Goal: Task Accomplishment & Management: Use online tool/utility

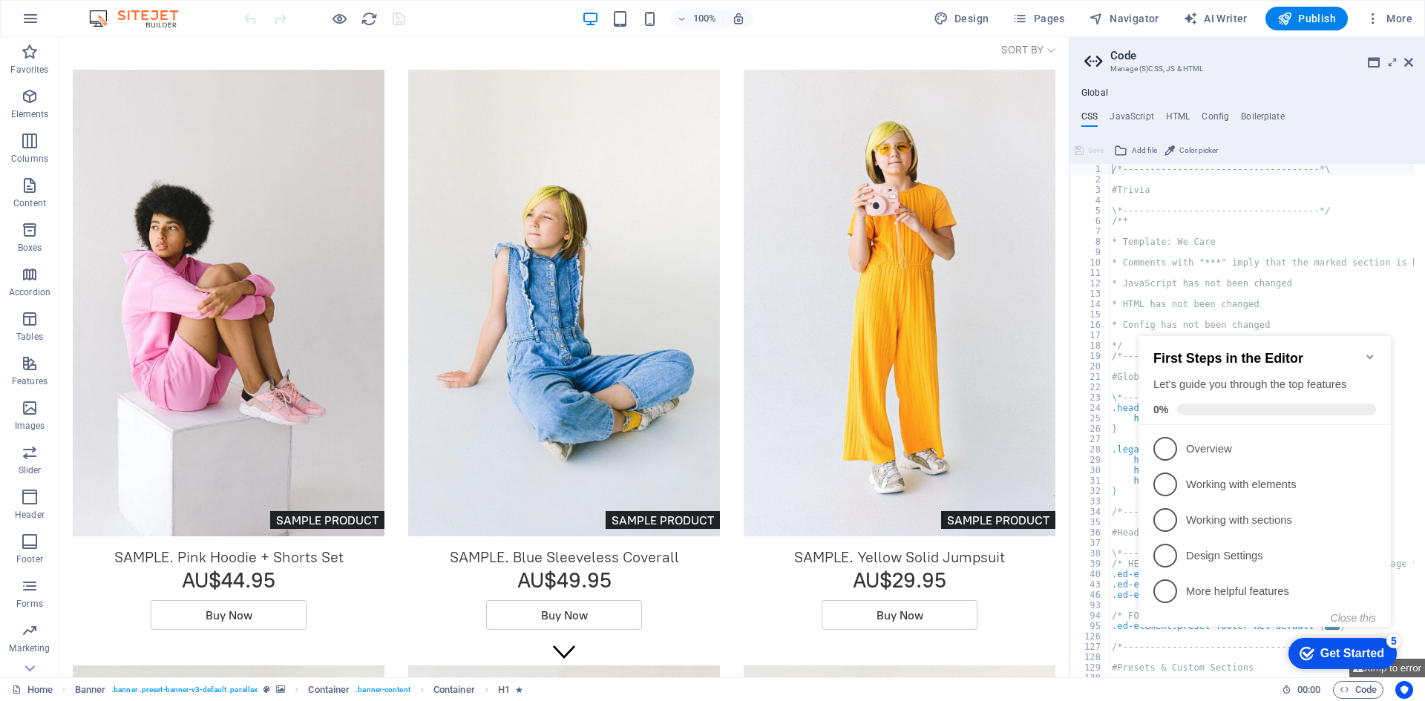
click at [1368, 352] on icon "Minimize checklist" at bounding box center [1370, 357] width 12 height 12
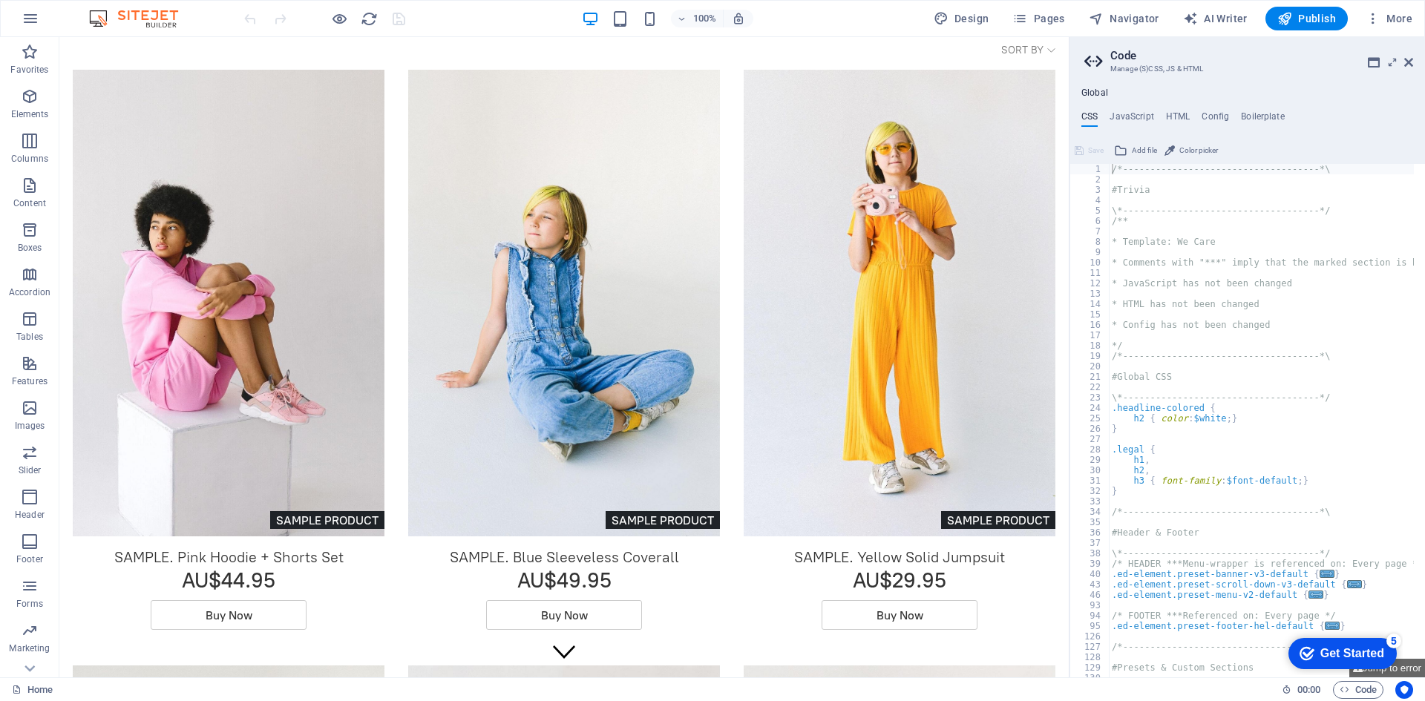
drag, startPoint x: 1066, startPoint y: 282, endPoint x: 1163, endPoint y: 67, distance: 236.1
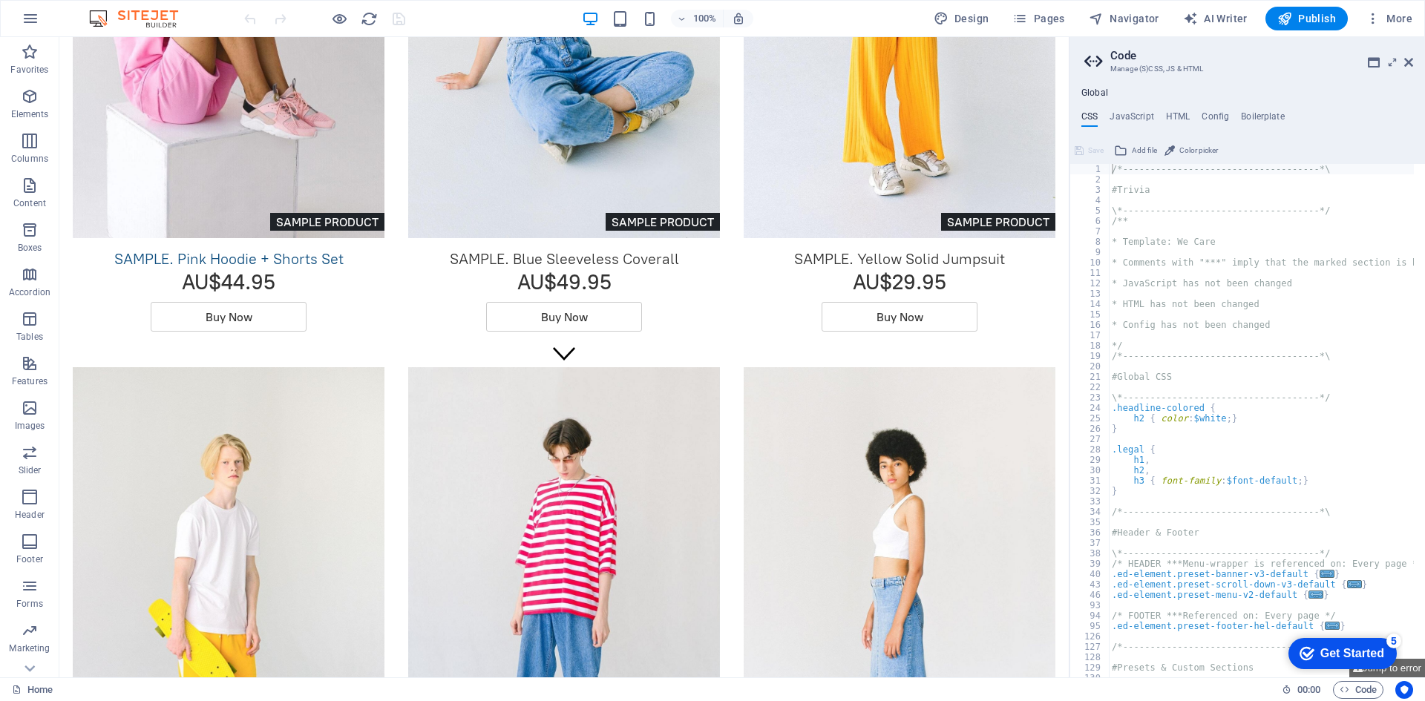
scroll to position [371, 0]
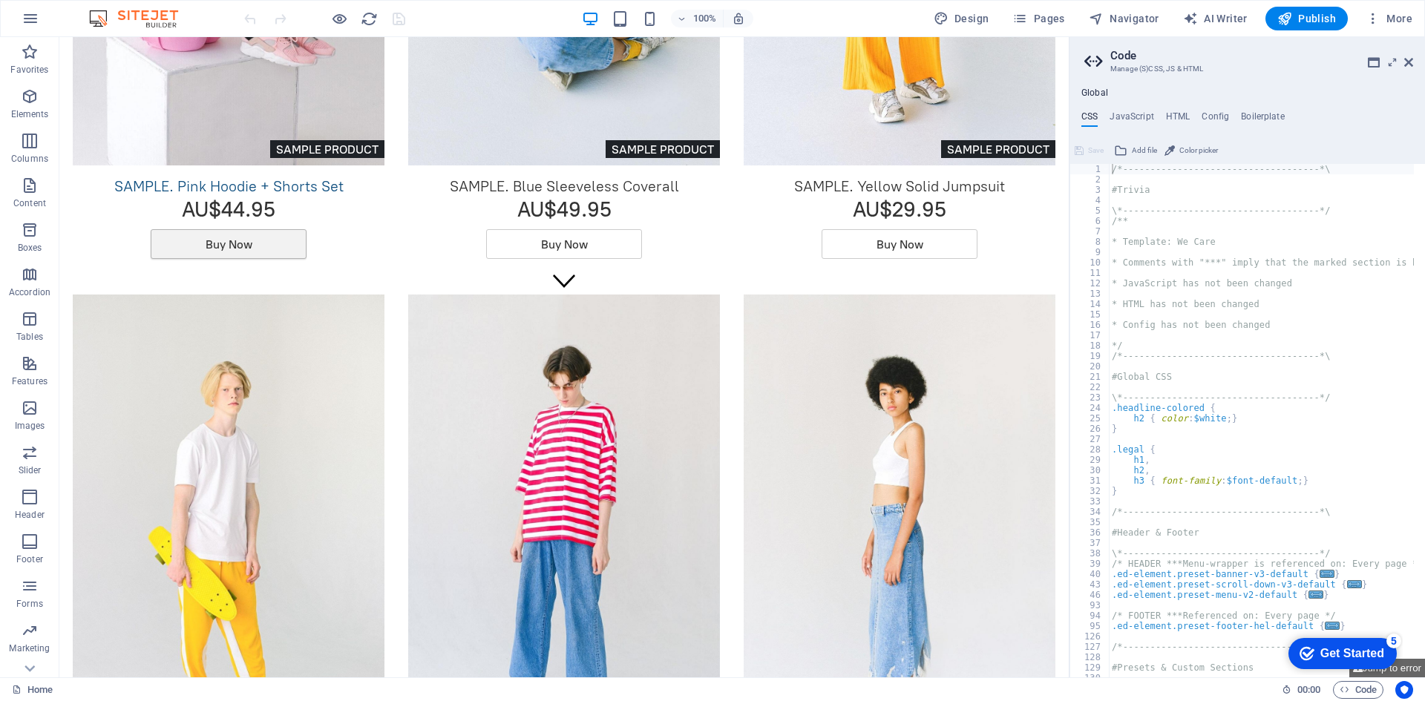
click at [239, 244] on span "Buy Now" at bounding box center [229, 244] width 47 height 14
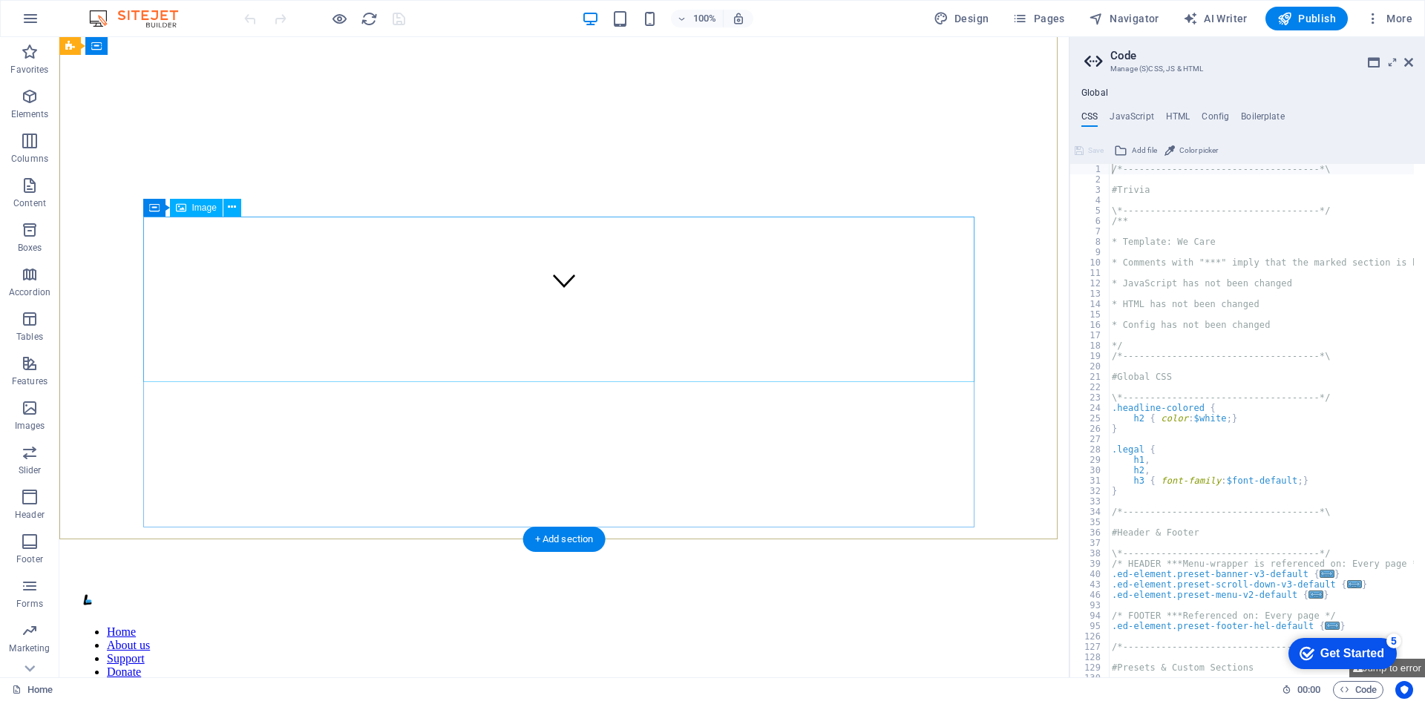
scroll to position [0, 0]
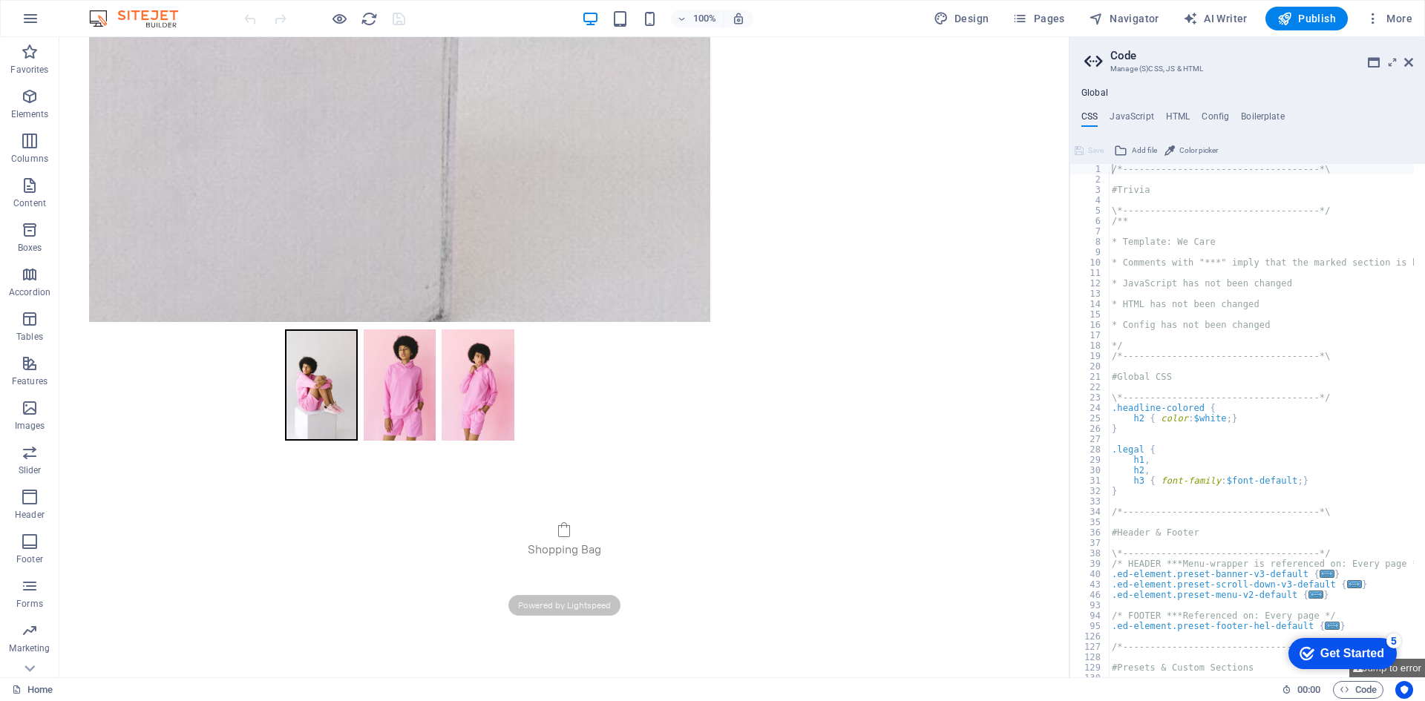
scroll to position [594, 0]
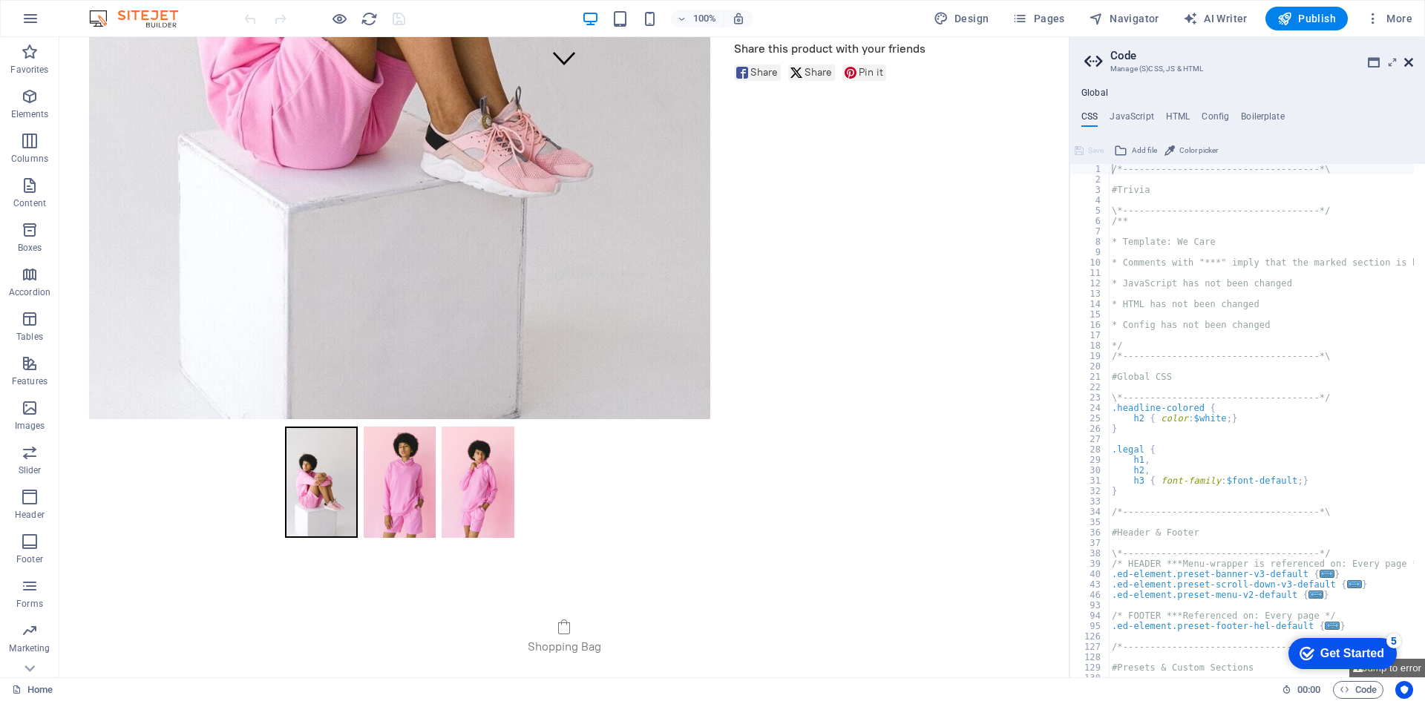
click at [1408, 65] on icon at bounding box center [1408, 62] width 9 height 12
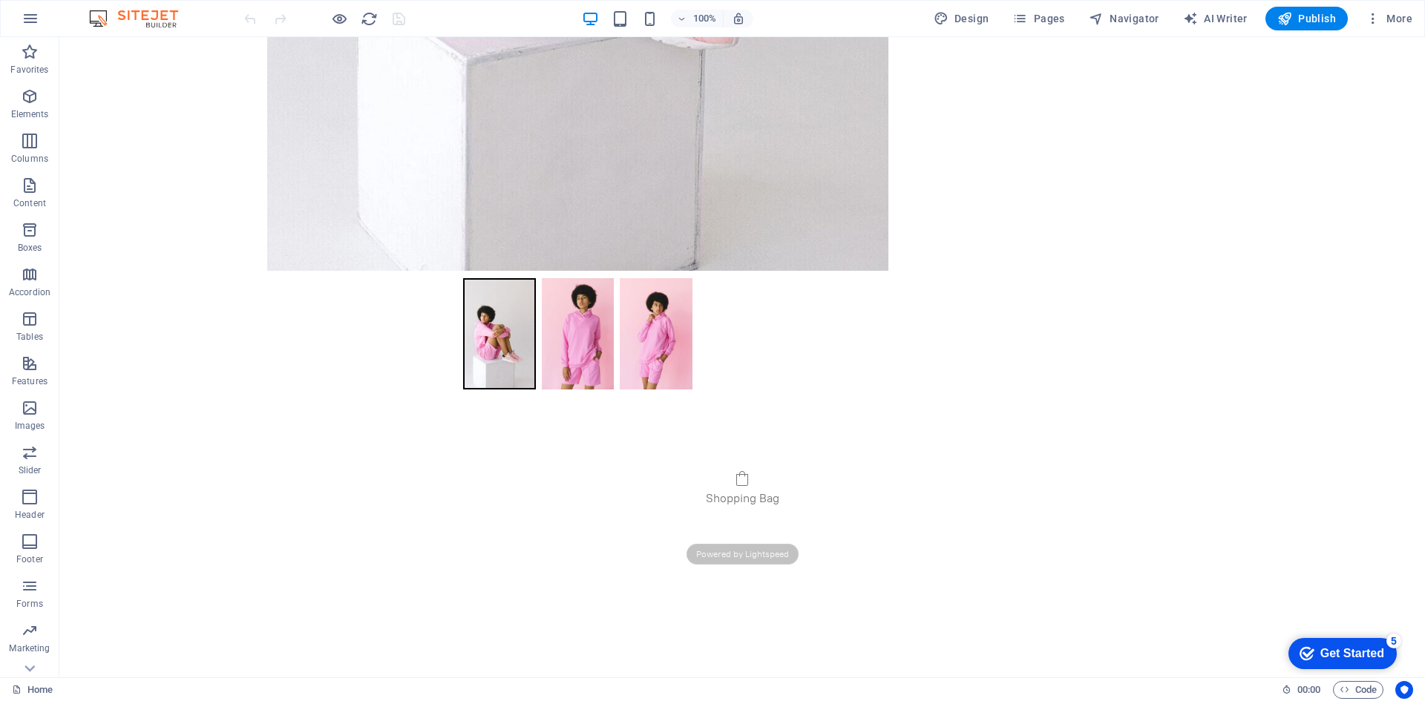
scroll to position [1039, 0]
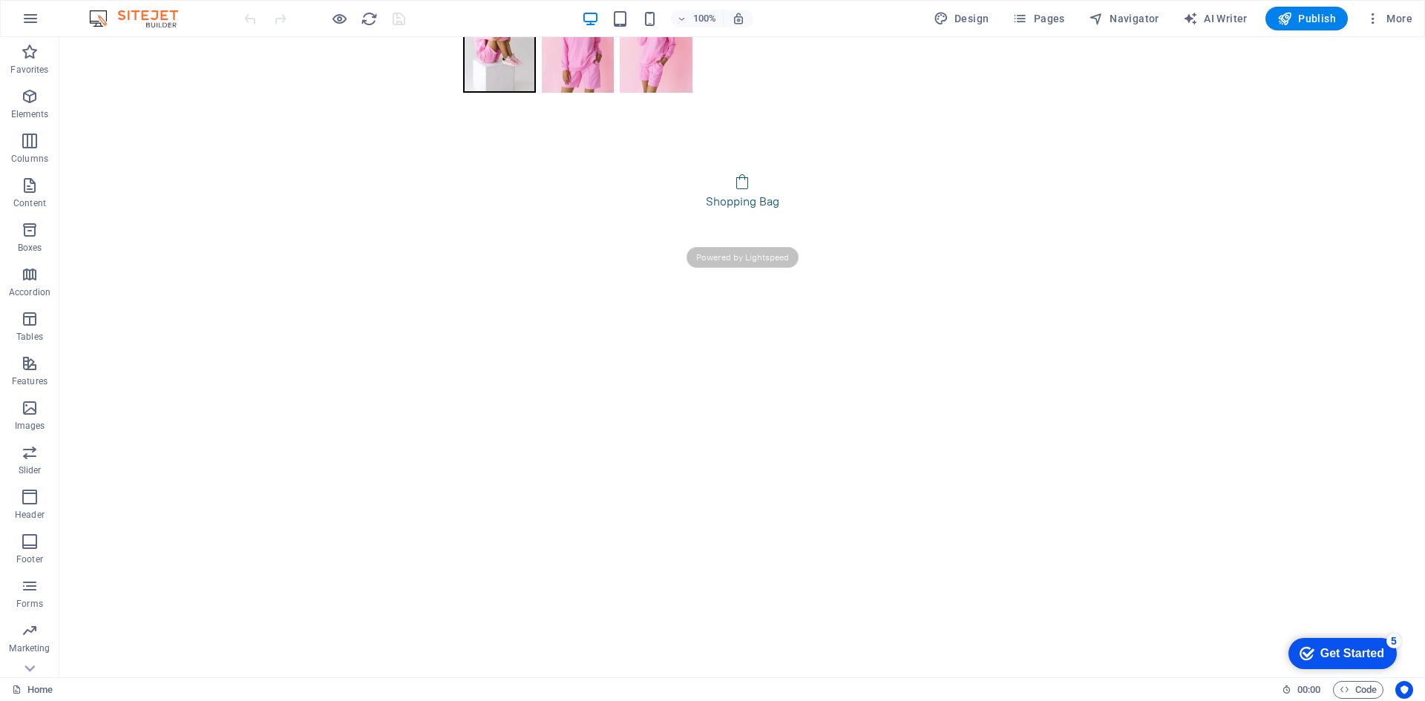
click at [744, 186] on link "Shopping Bag" at bounding box center [742, 191] width 88 height 36
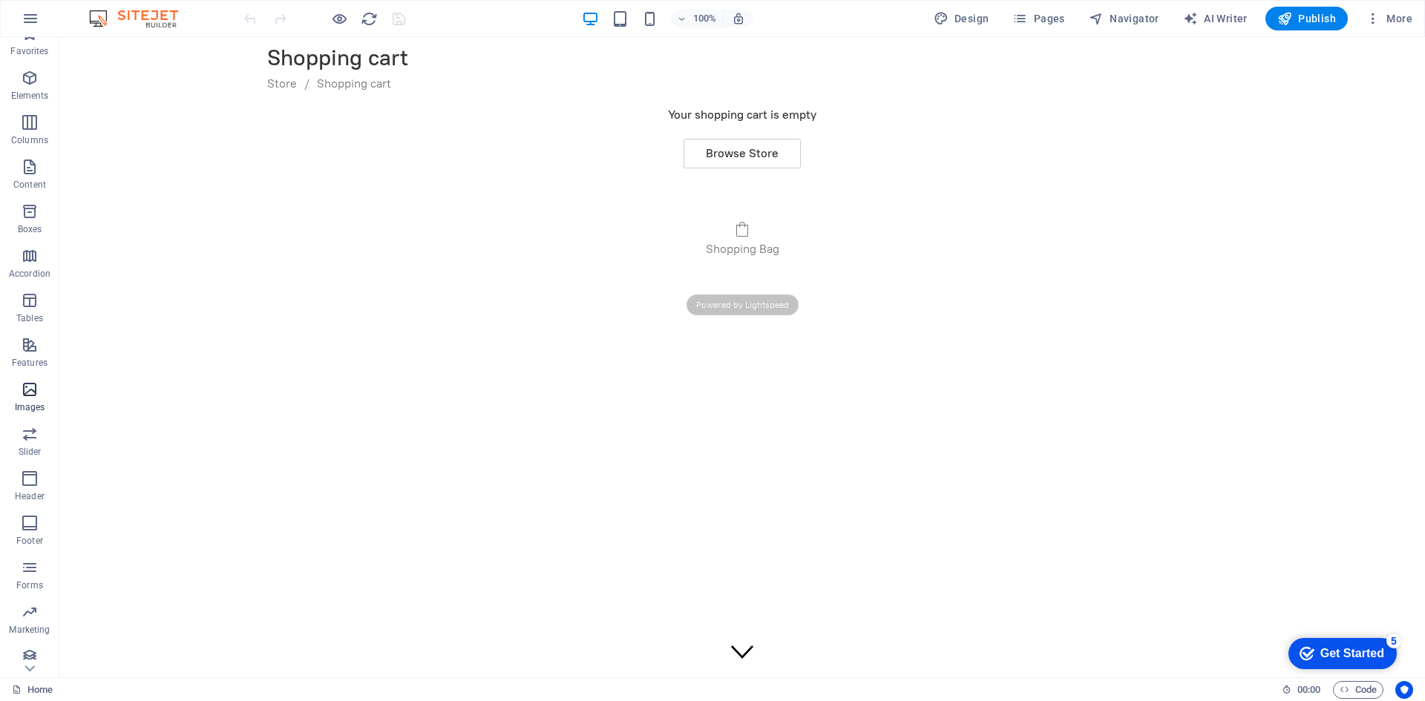
scroll to position [27, 0]
click at [27, 79] on span "Elements" at bounding box center [29, 78] width 59 height 36
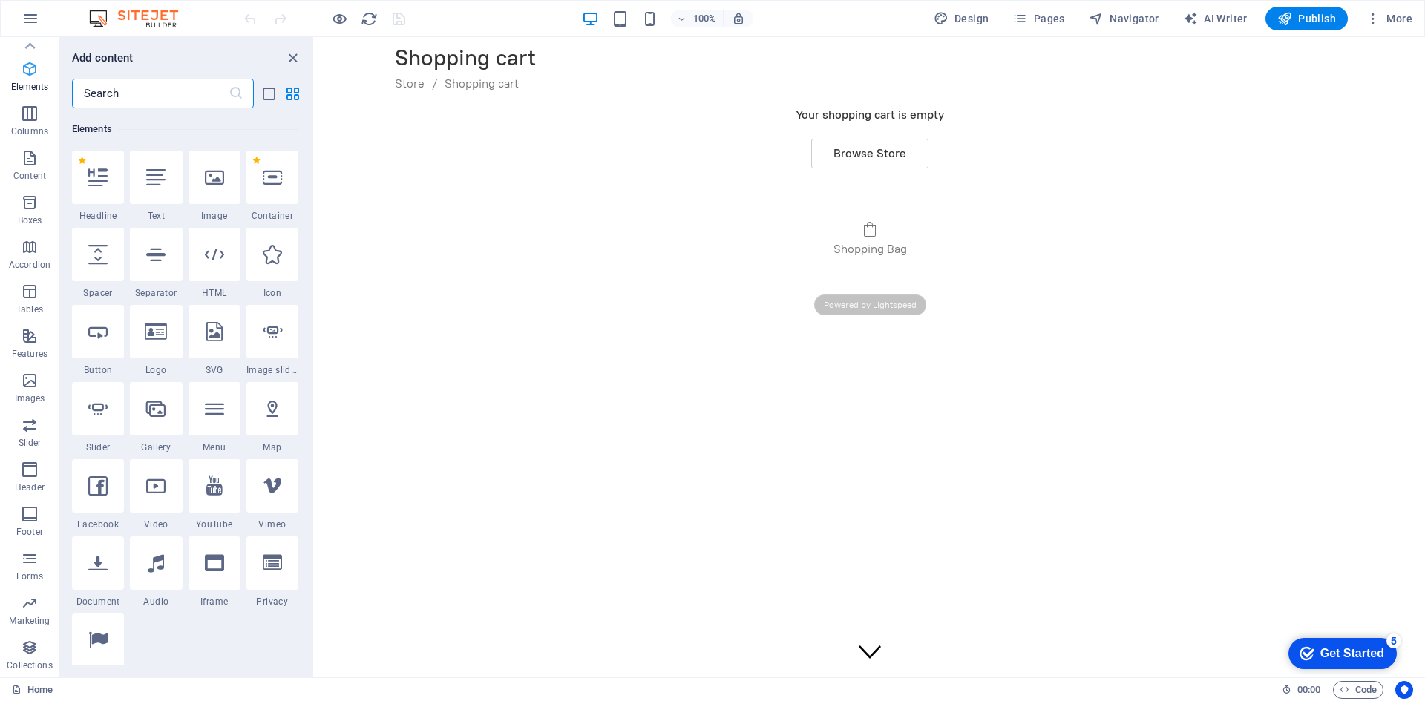
scroll to position [158, 0]
click at [30, 51] on icon at bounding box center [29, 46] width 21 height 21
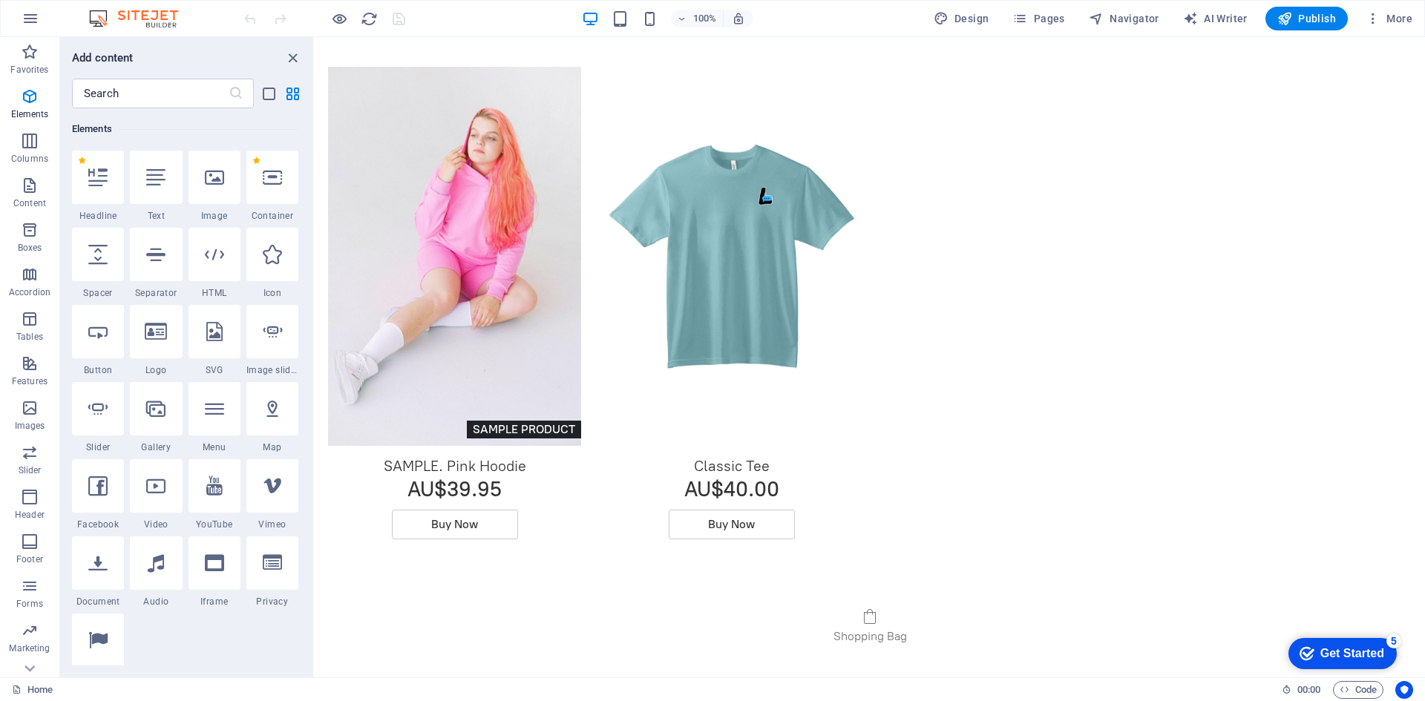
scroll to position [1261, 0]
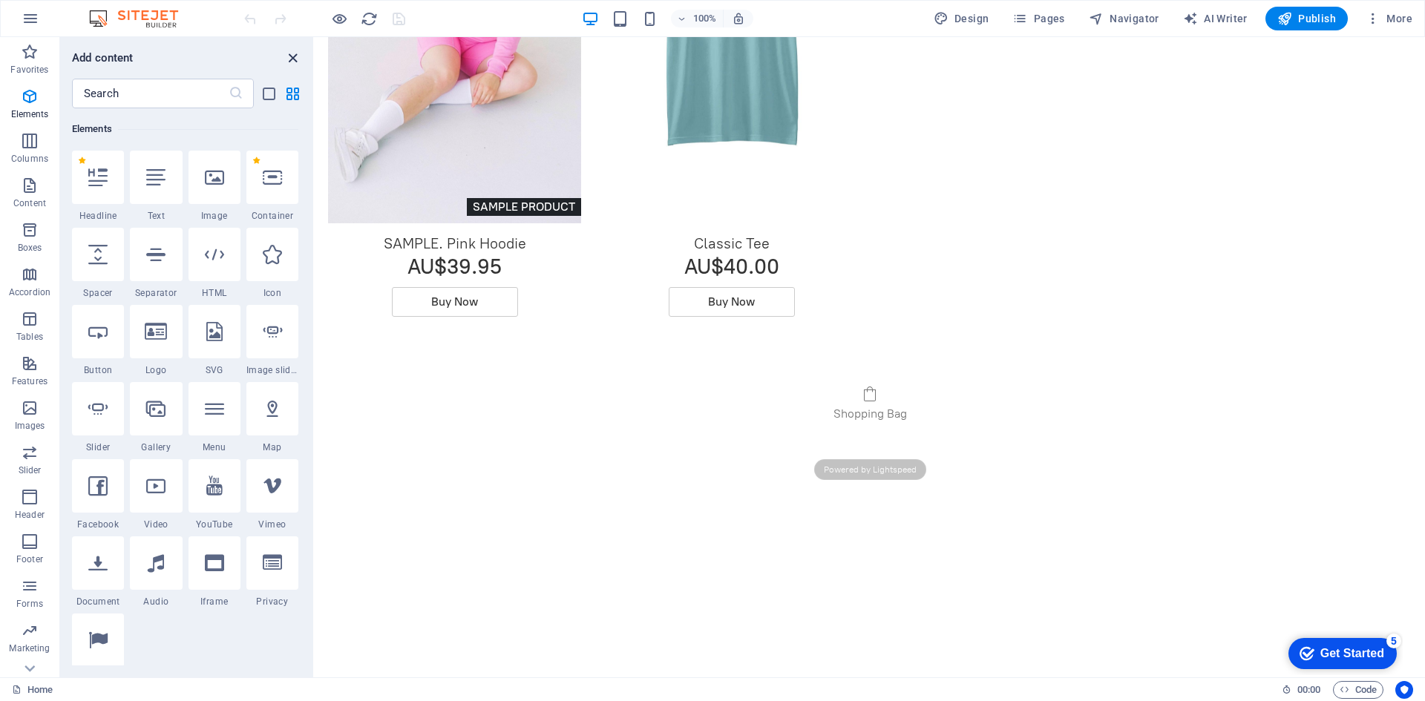
click at [287, 60] on icon "close panel" at bounding box center [292, 58] width 17 height 17
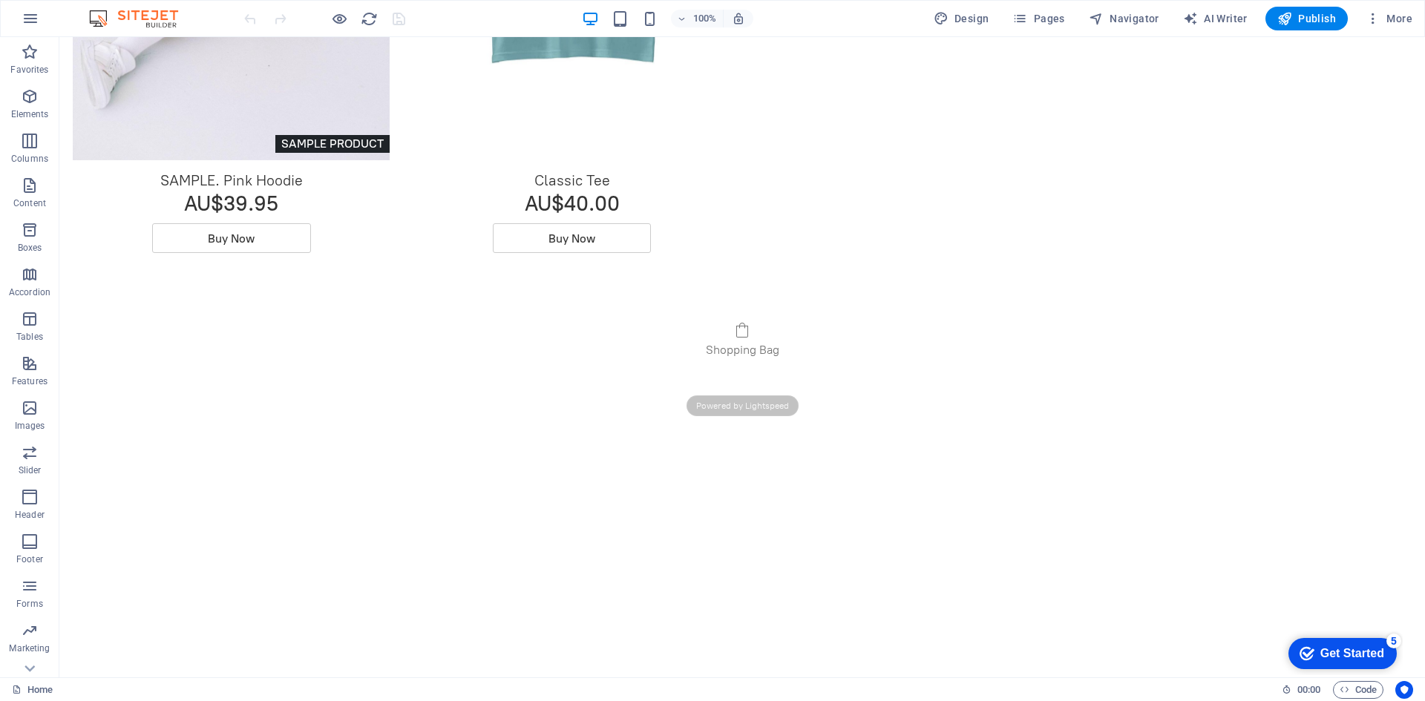
scroll to position [1632, 0]
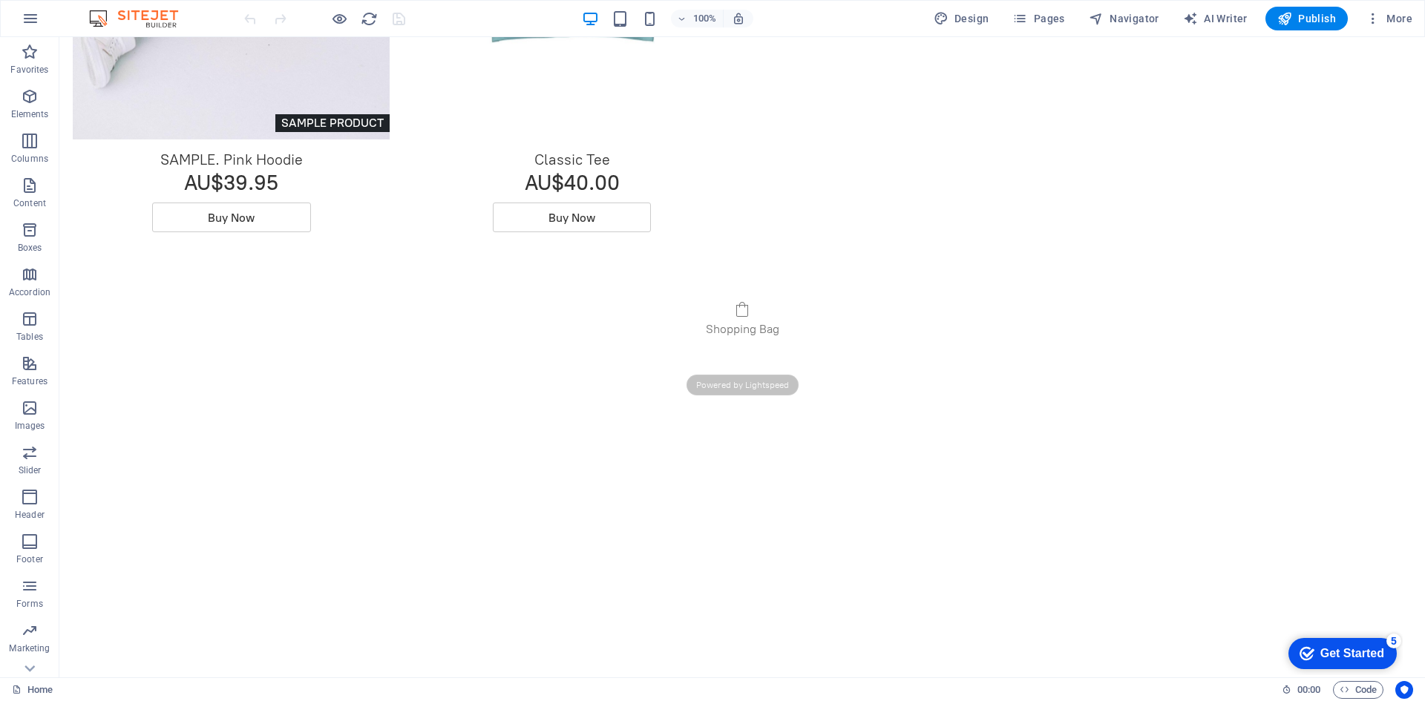
drag, startPoint x: 483, startPoint y: 307, endPoint x: 438, endPoint y: 324, distance: 48.1
click at [438, 324] on ul "Shopping Bag" at bounding box center [742, 327] width 1339 height 52
click at [13, 186] on span "Content" at bounding box center [29, 195] width 59 height 36
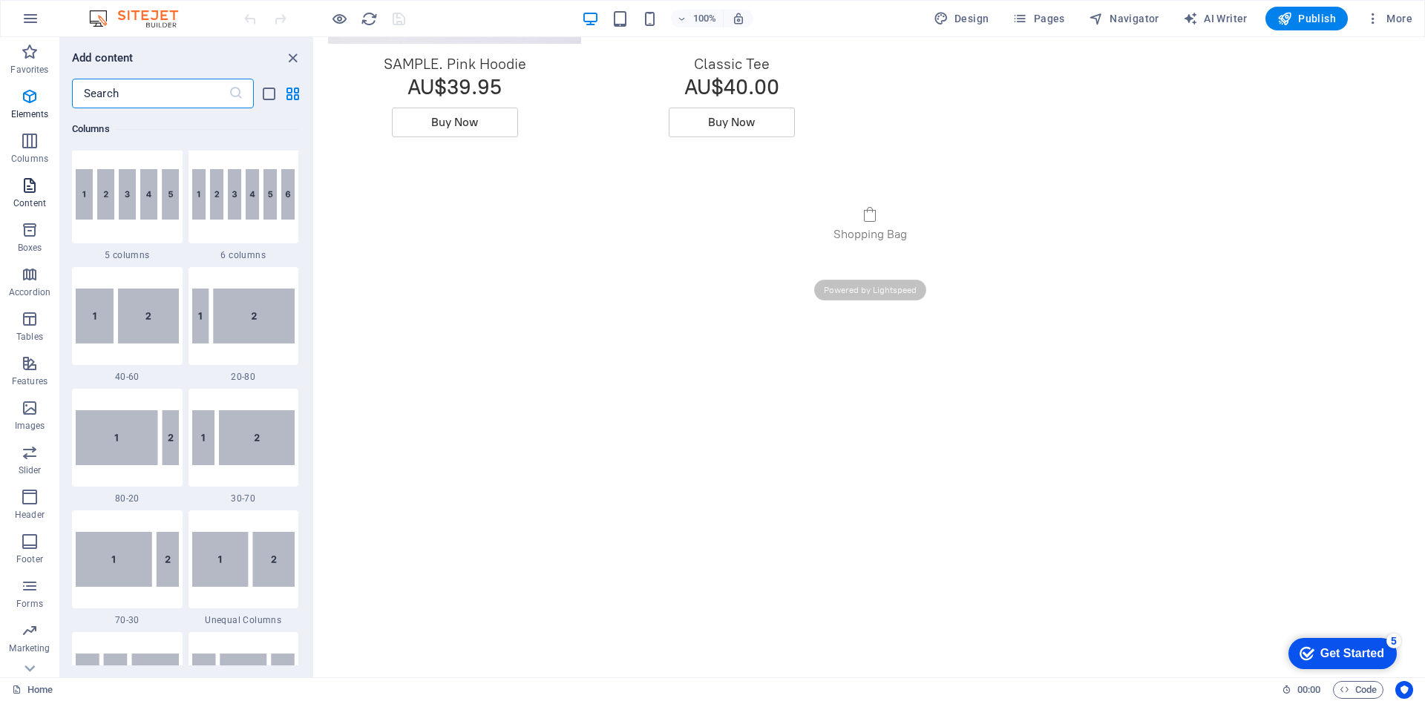
scroll to position [2596, 0]
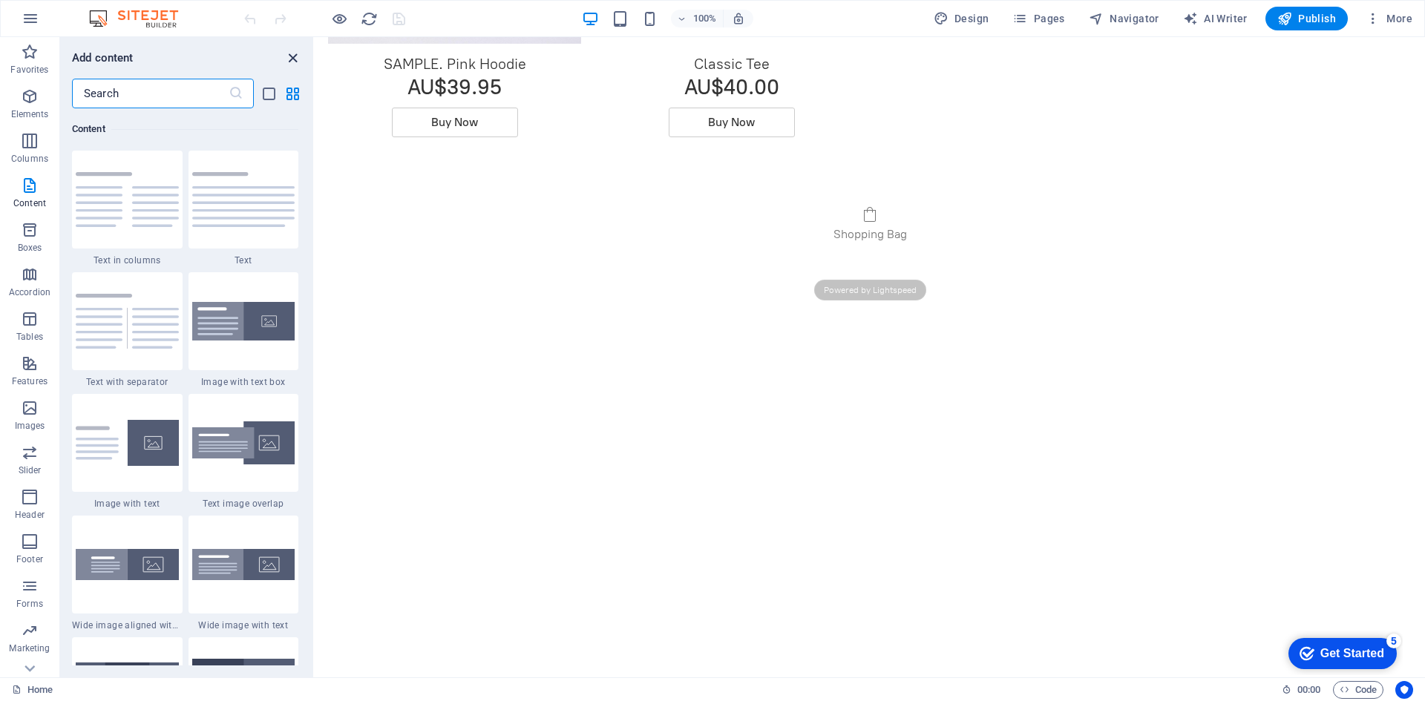
click at [292, 58] on icon "close panel" at bounding box center [292, 58] width 17 height 17
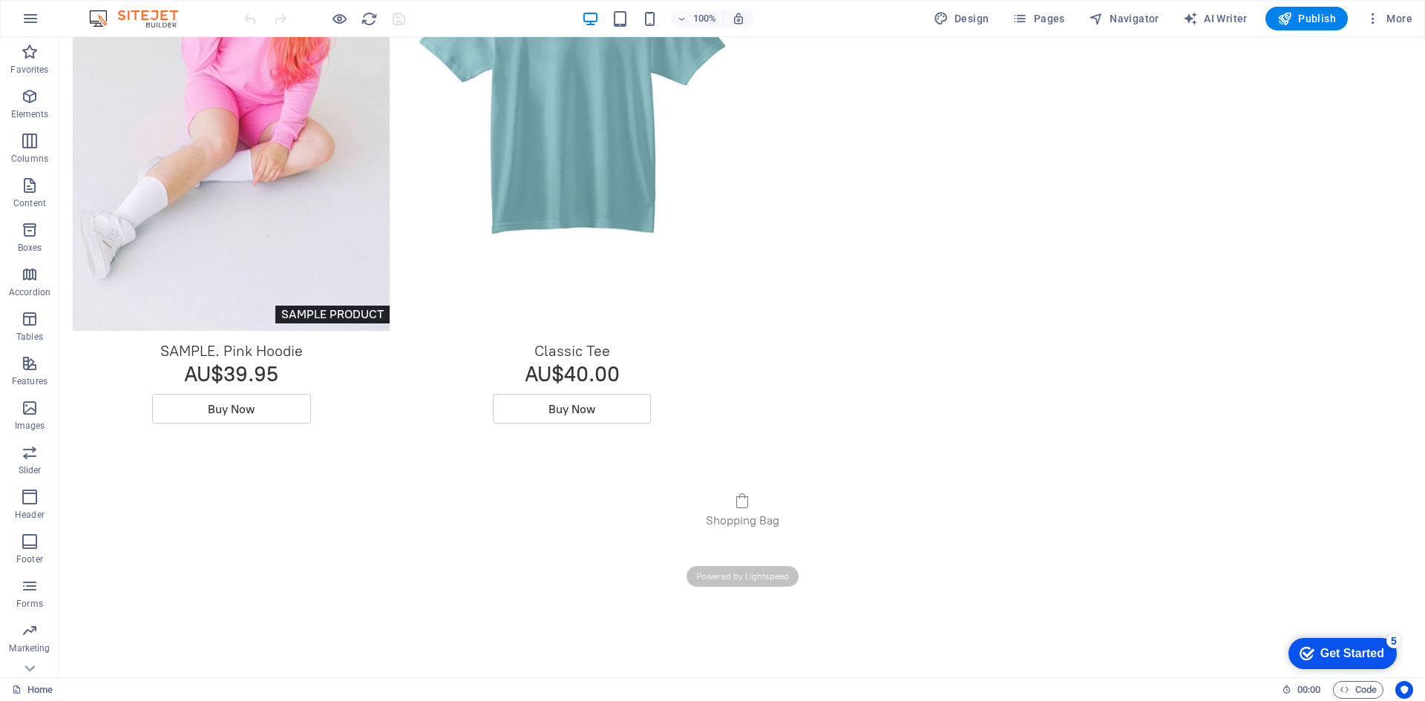
scroll to position [1632, 0]
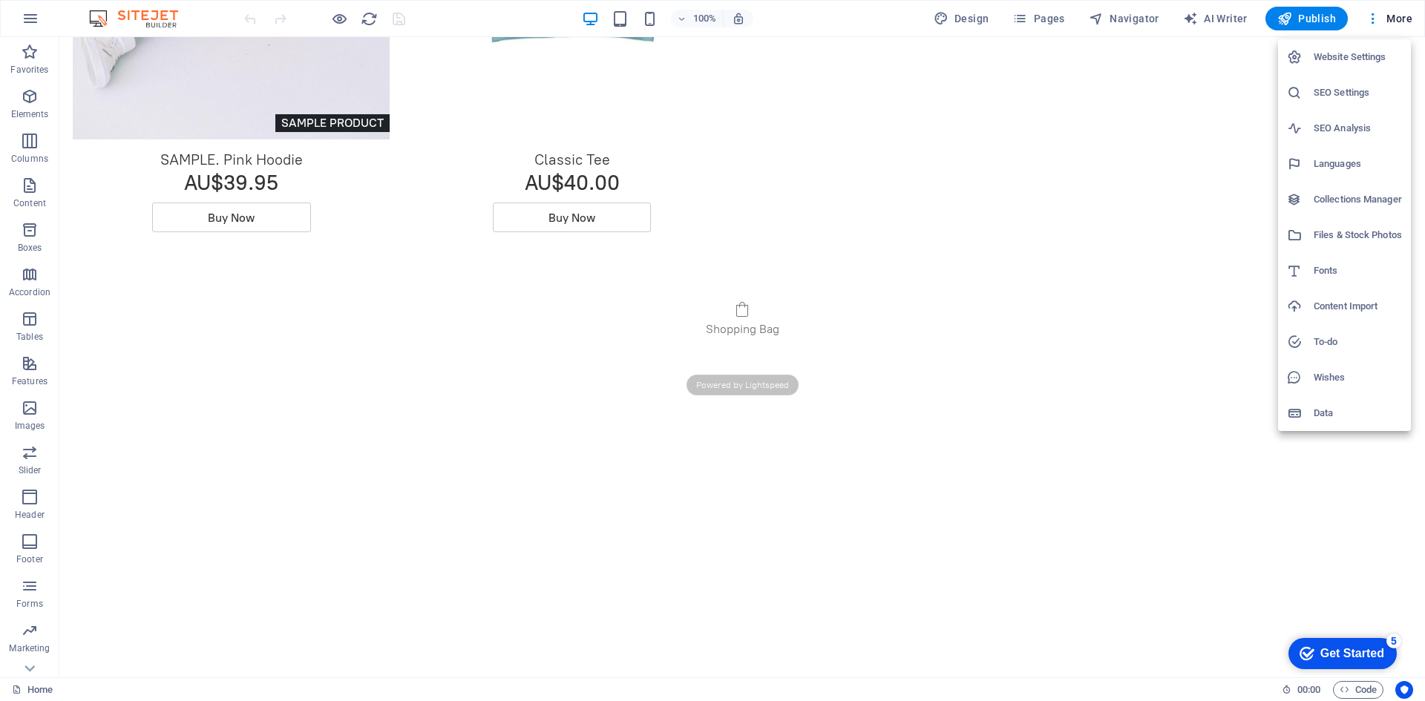
click at [1327, 209] on li "Collections Manager" at bounding box center [1344, 200] width 133 height 36
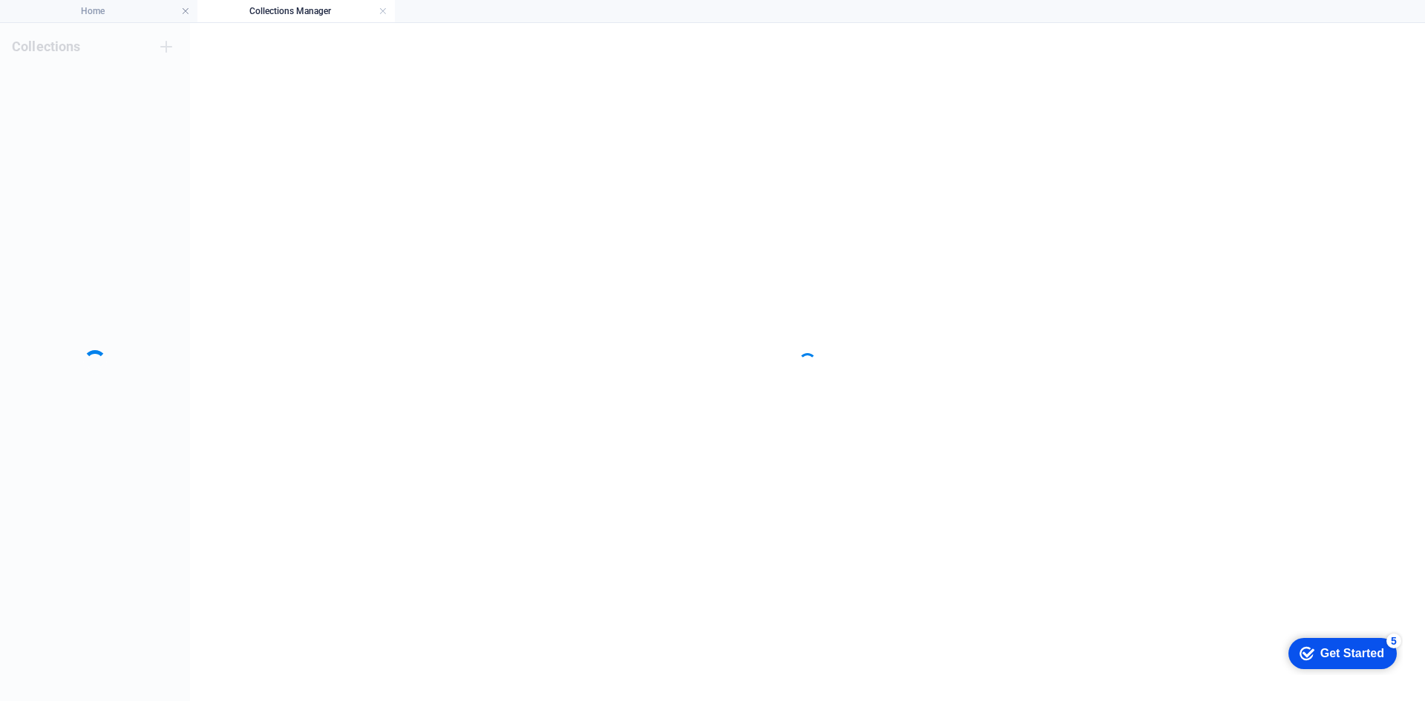
scroll to position [0, 0]
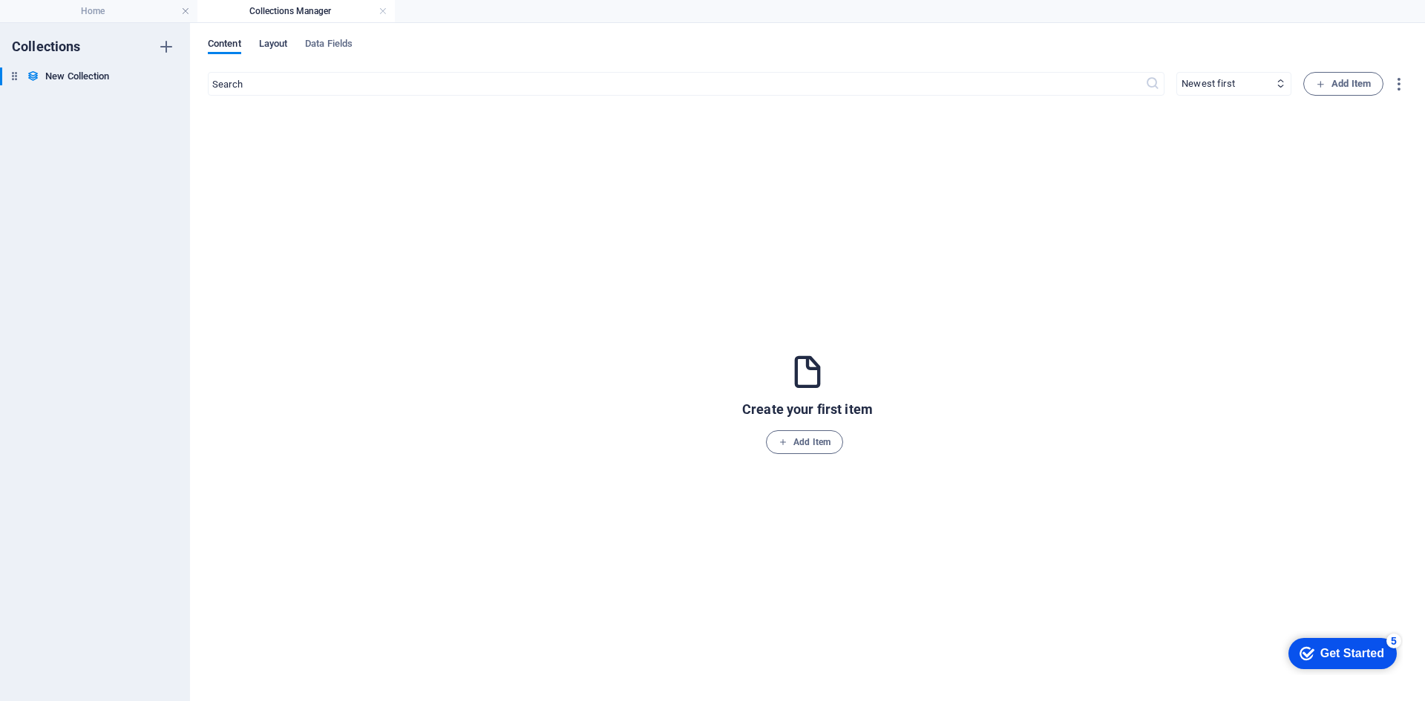
click at [266, 44] on span "Layout" at bounding box center [273, 45] width 29 height 21
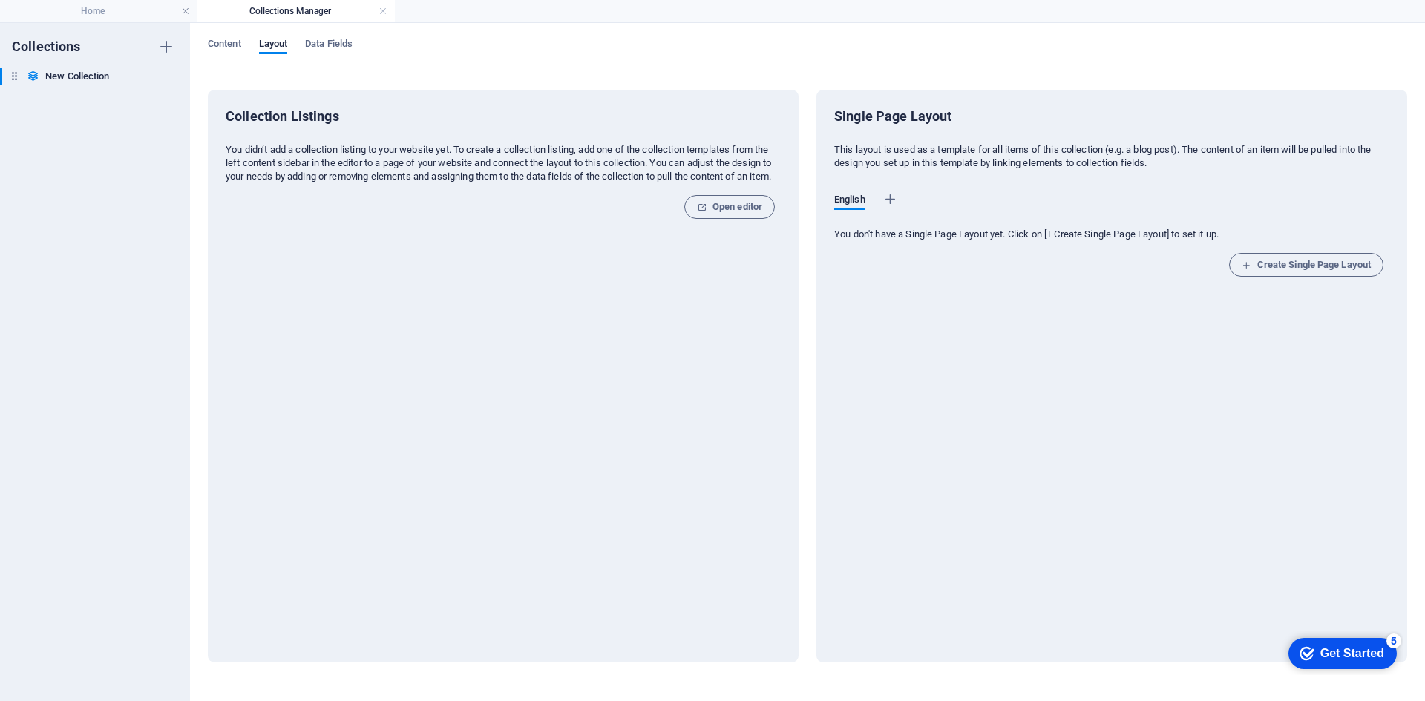
click at [350, 37] on div "Content Layout Data Fields Collection Listings You didn‘t add a collection list…" at bounding box center [807, 362] width 1235 height 678
click at [332, 47] on span "Data Fields" at bounding box center [328, 45] width 47 height 21
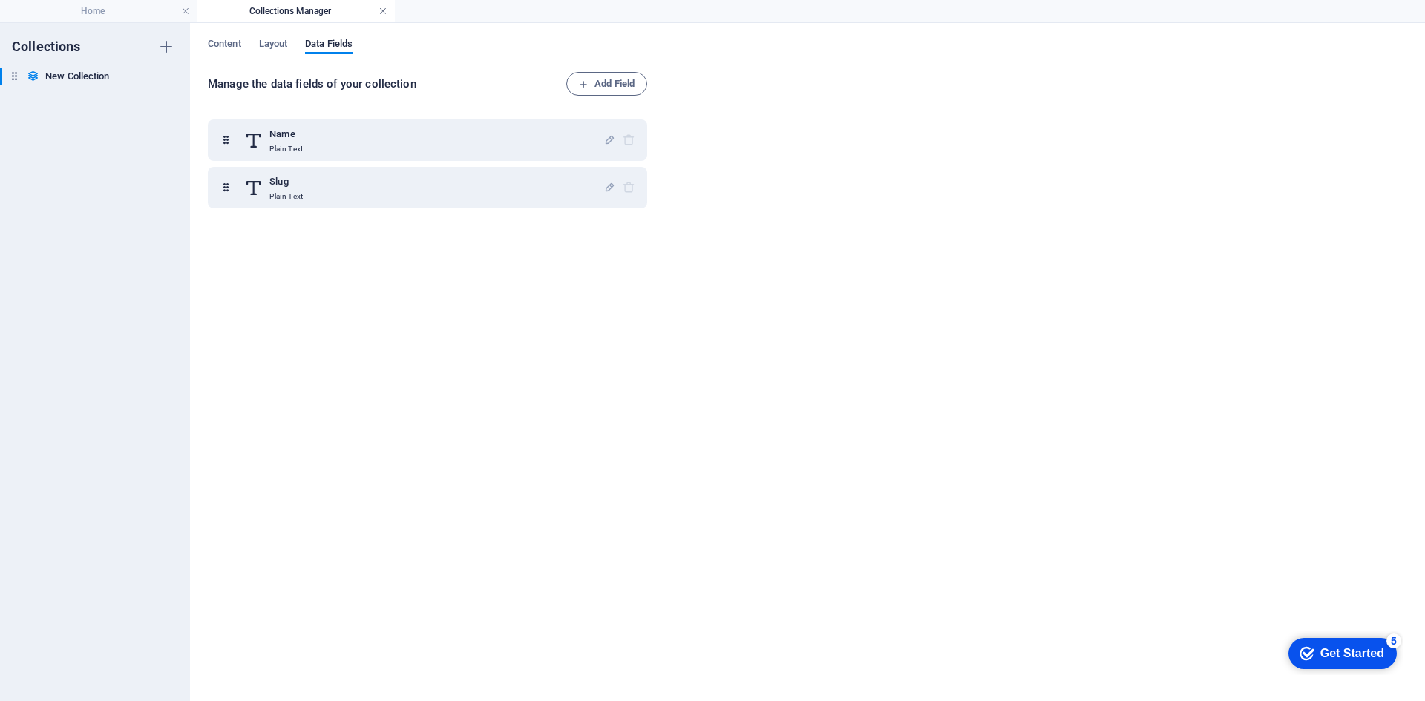
click at [383, 16] on link at bounding box center [382, 11] width 9 height 14
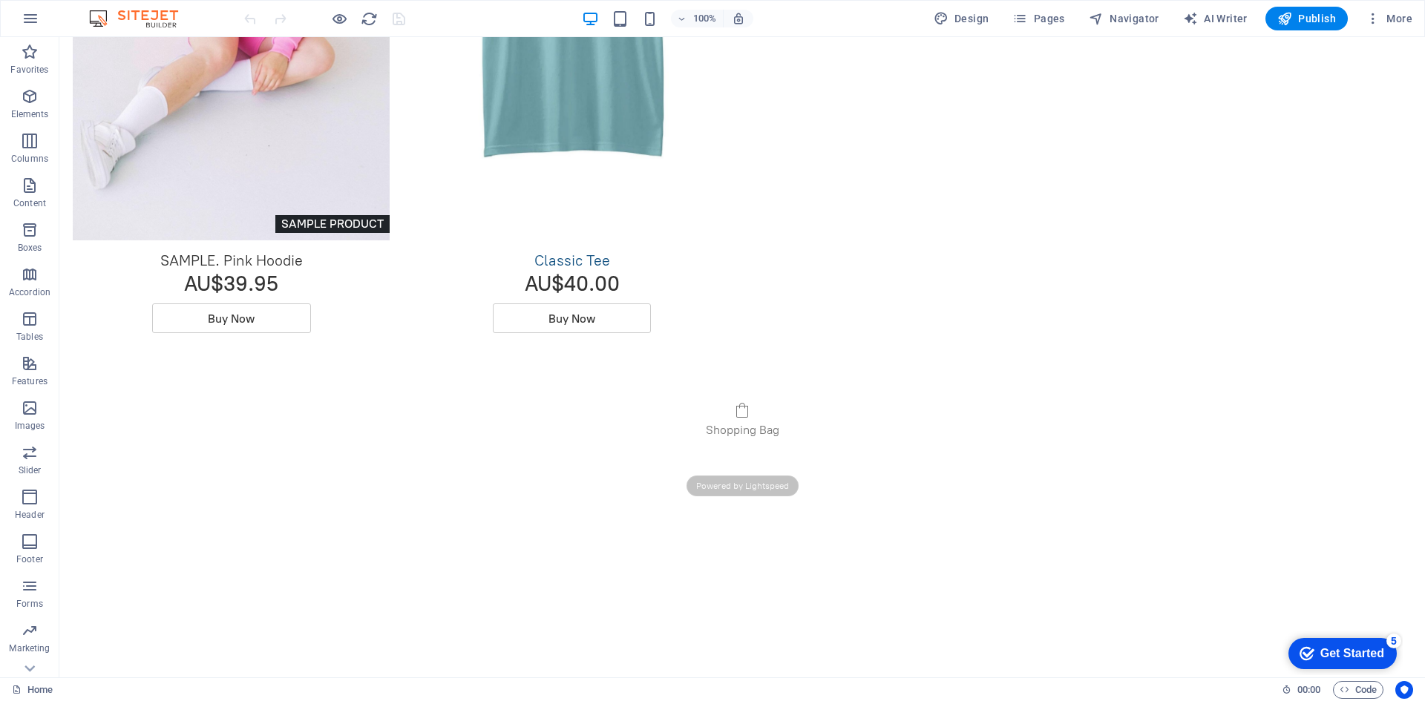
scroll to position [1410, 0]
